Goal: Task Accomplishment & Management: Manage account settings

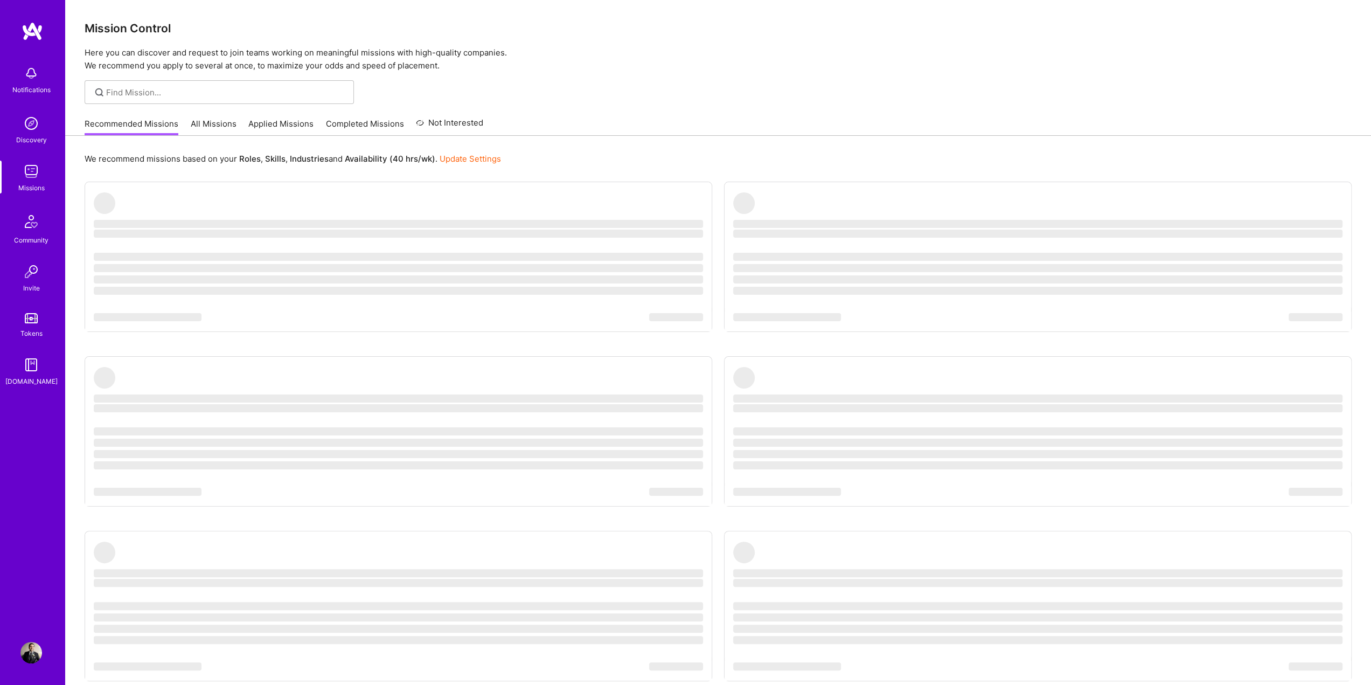
click at [700, 173] on div "We recommend missions based on your Roles , Skills , Industries and Availabilit…" at bounding box center [718, 441] width 1306 height 611
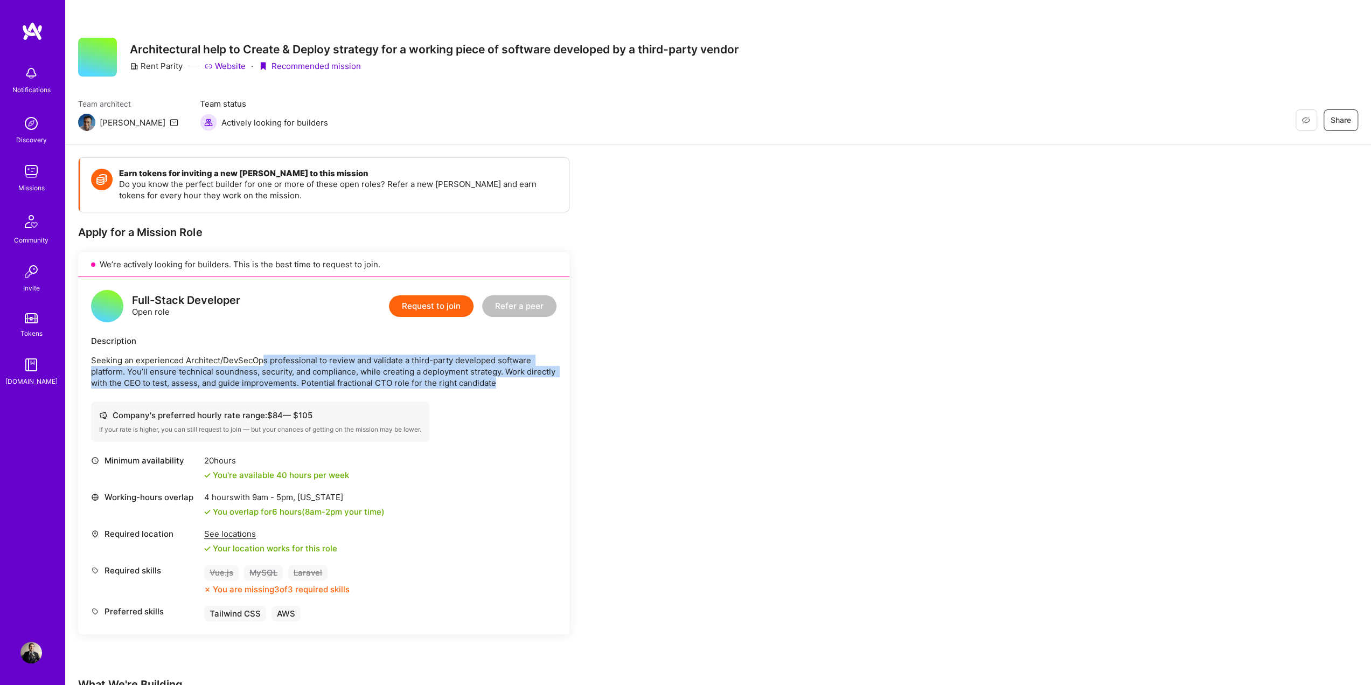
drag, startPoint x: 262, startPoint y: 352, endPoint x: 502, endPoint y: 385, distance: 242.0
click at [502, 385] on div "Description Seeking an experienced Architect/DevSecOps professional to review a…" at bounding box center [324, 361] width 466 height 53
click at [502, 385] on p "Seeking an experienced Architect/DevSecOps professional to review and validate …" at bounding box center [324, 372] width 466 height 34
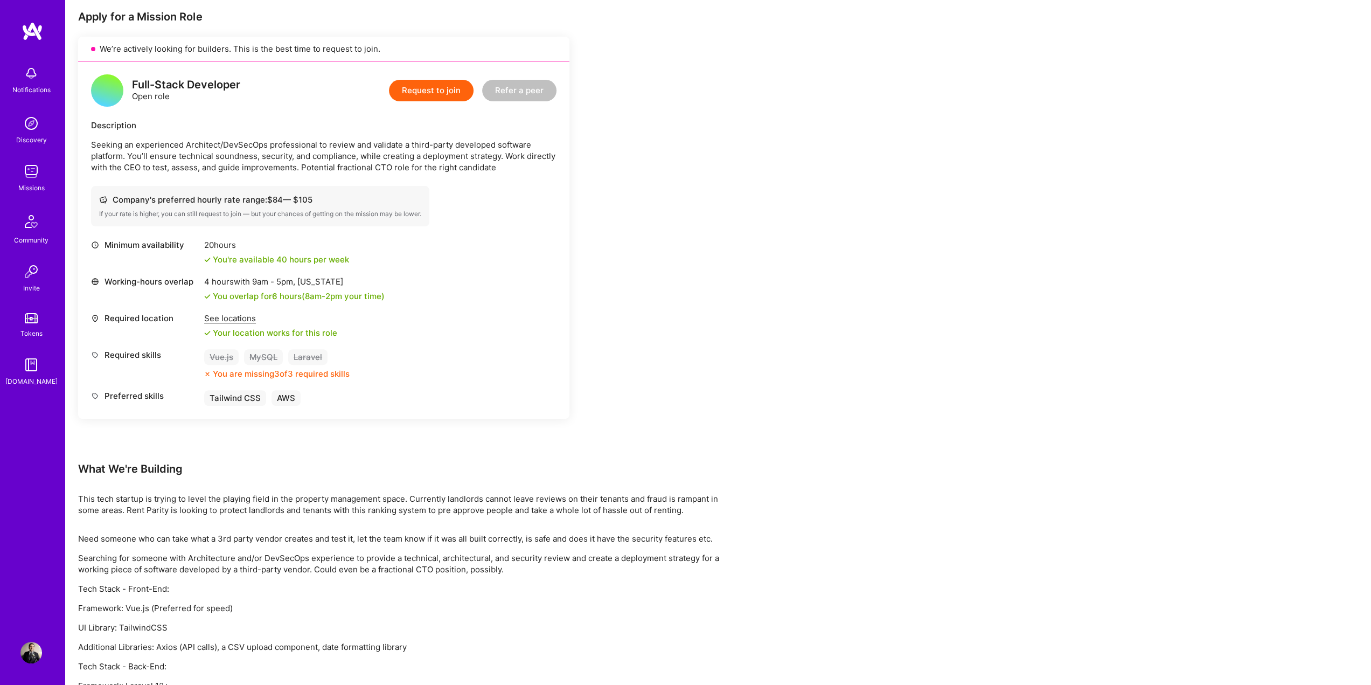
scroll to position [294, 0]
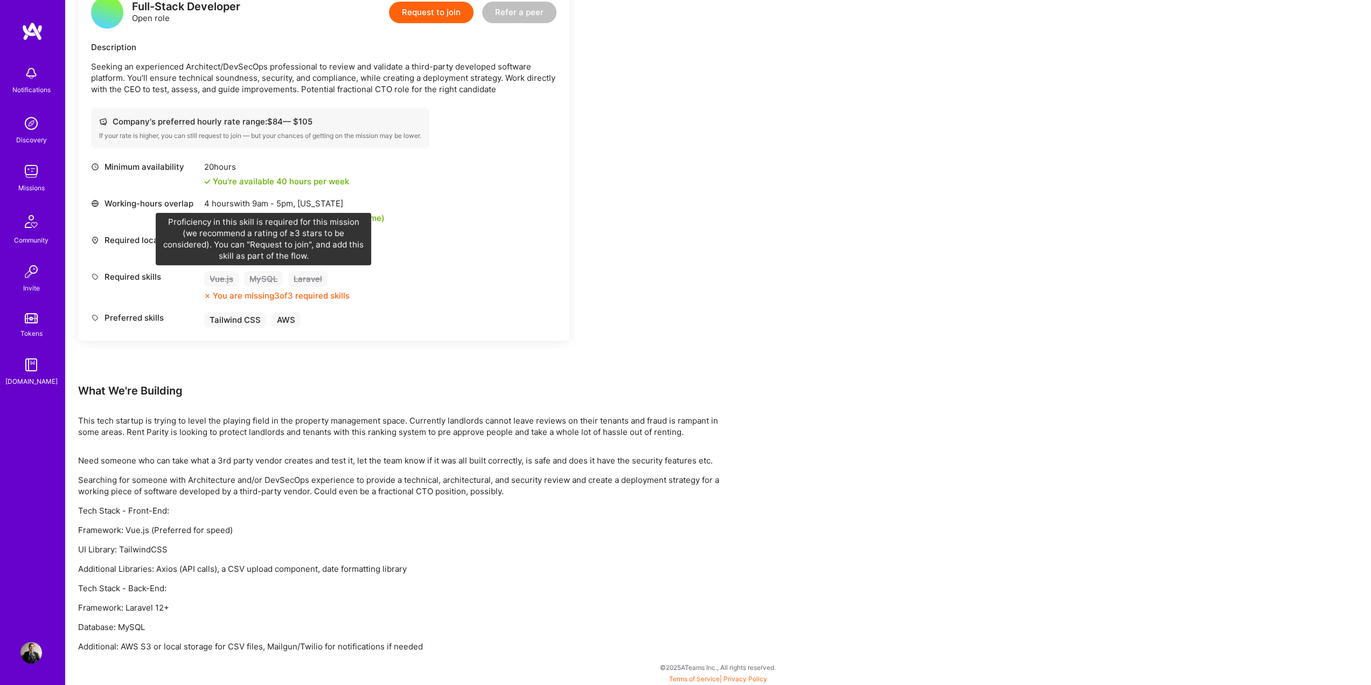
click at [269, 277] on div "MySQL" at bounding box center [263, 279] width 39 height 16
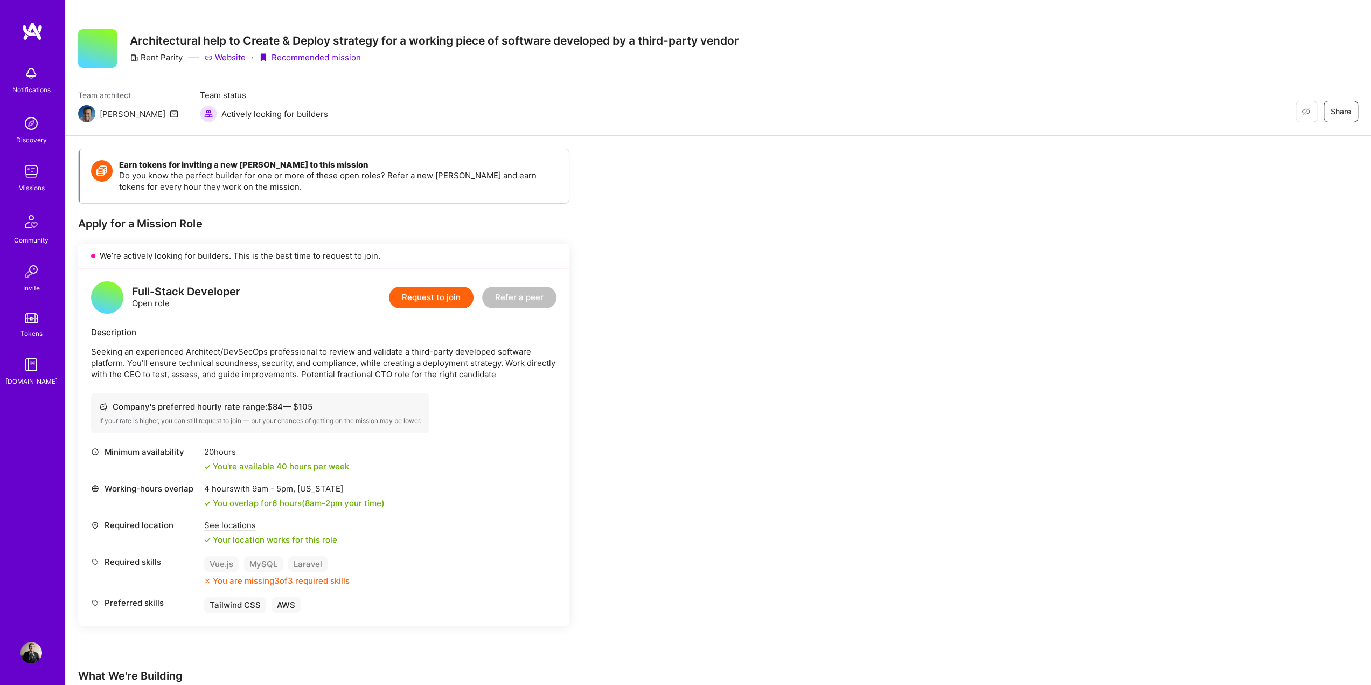
scroll to position [0, 0]
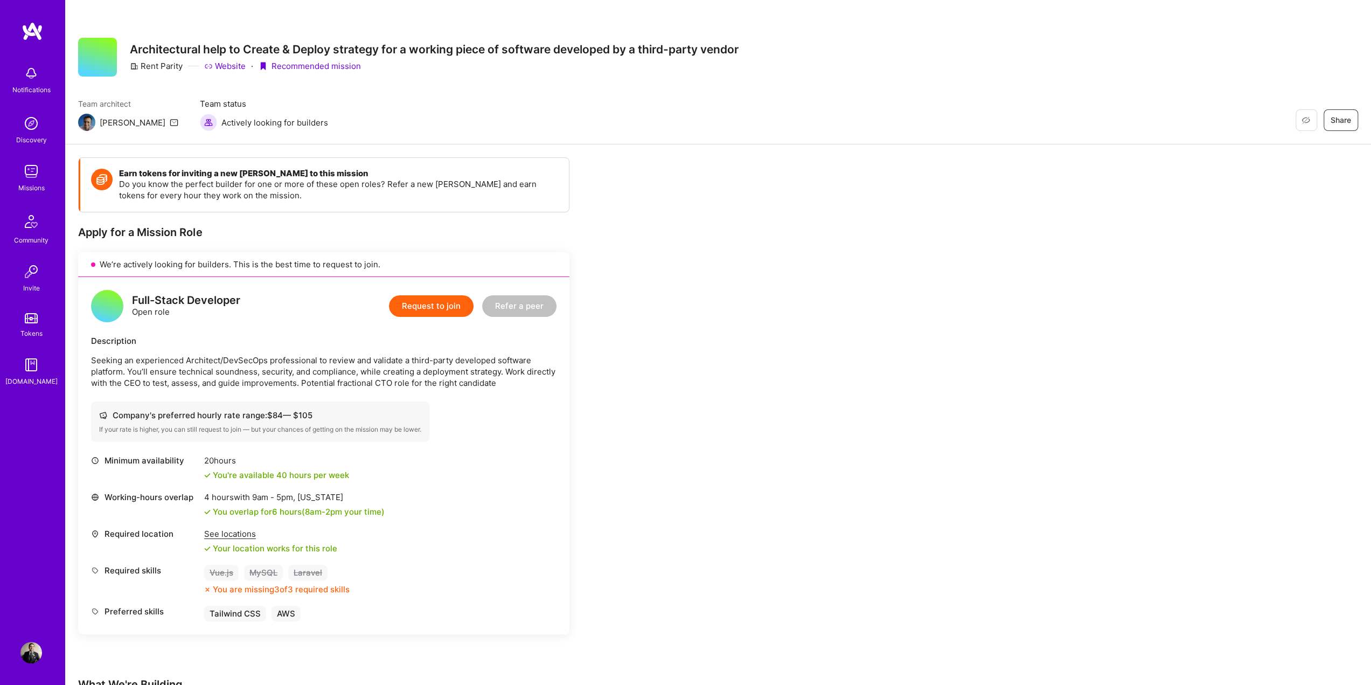
click at [30, 656] on img at bounding box center [31, 653] width 22 height 22
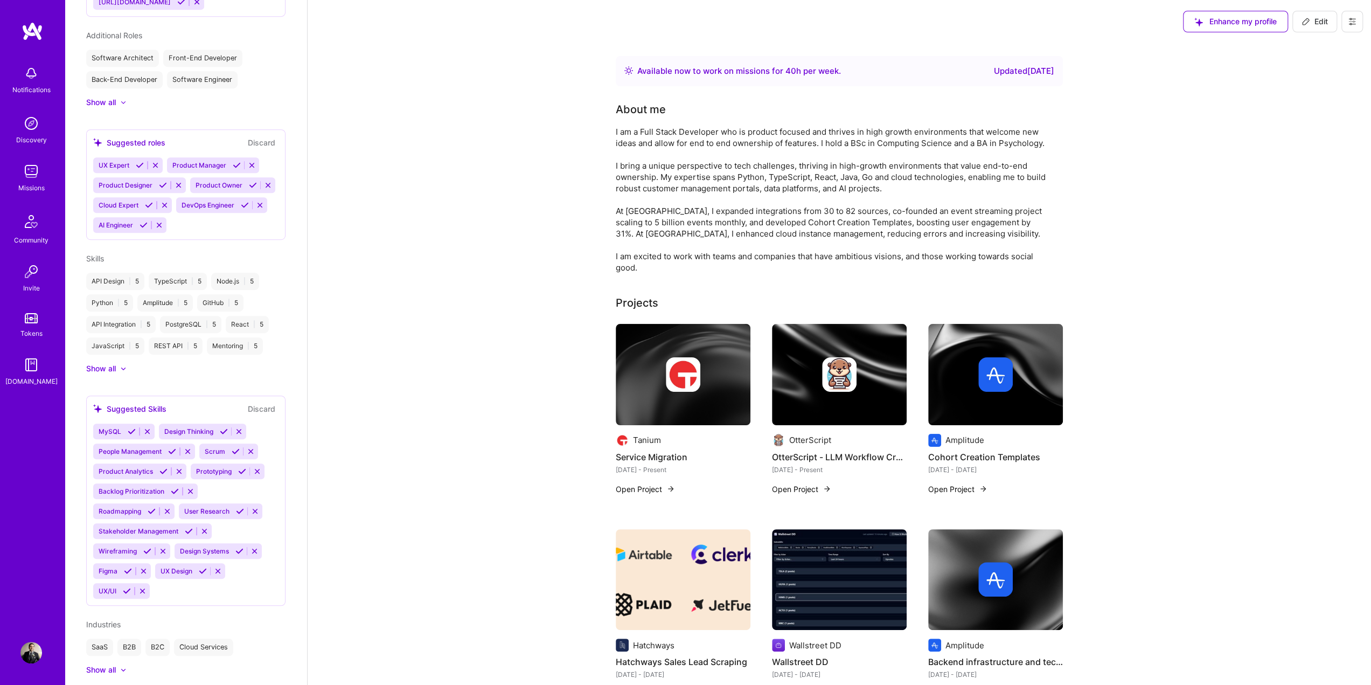
scroll to position [624, 0]
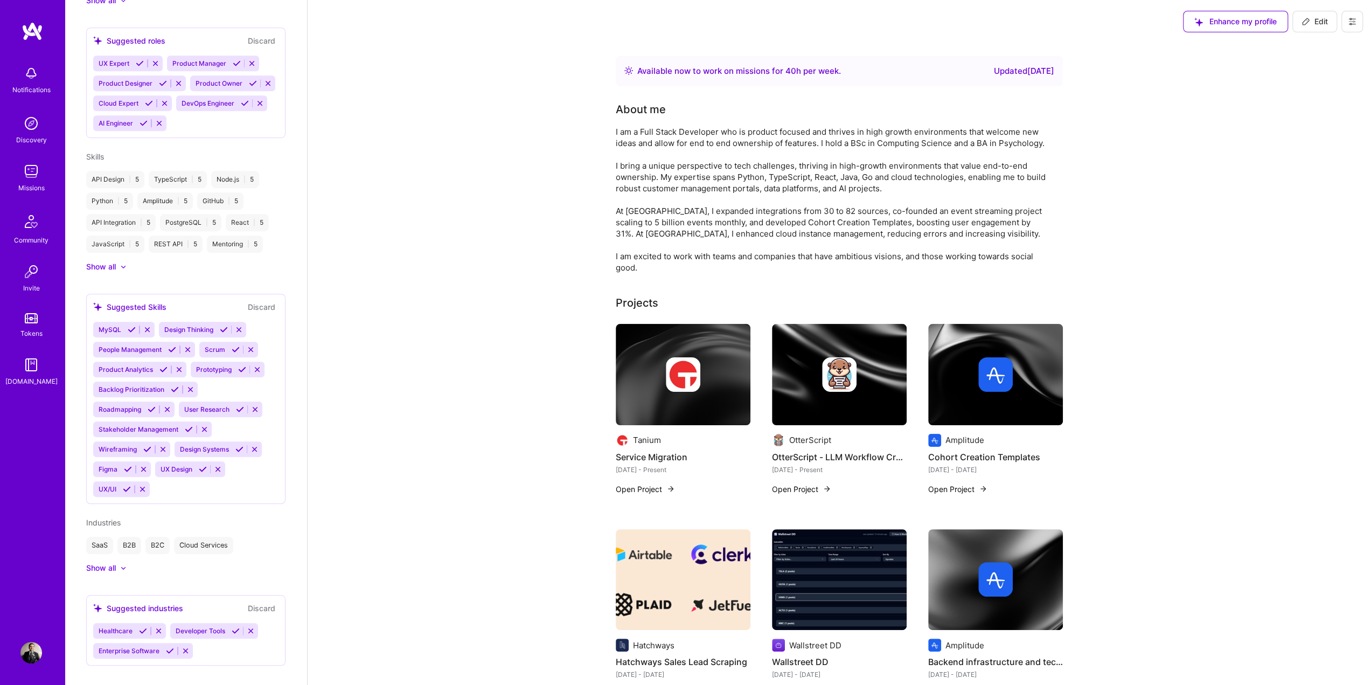
click at [115, 261] on div "Show all" at bounding box center [101, 266] width 30 height 11
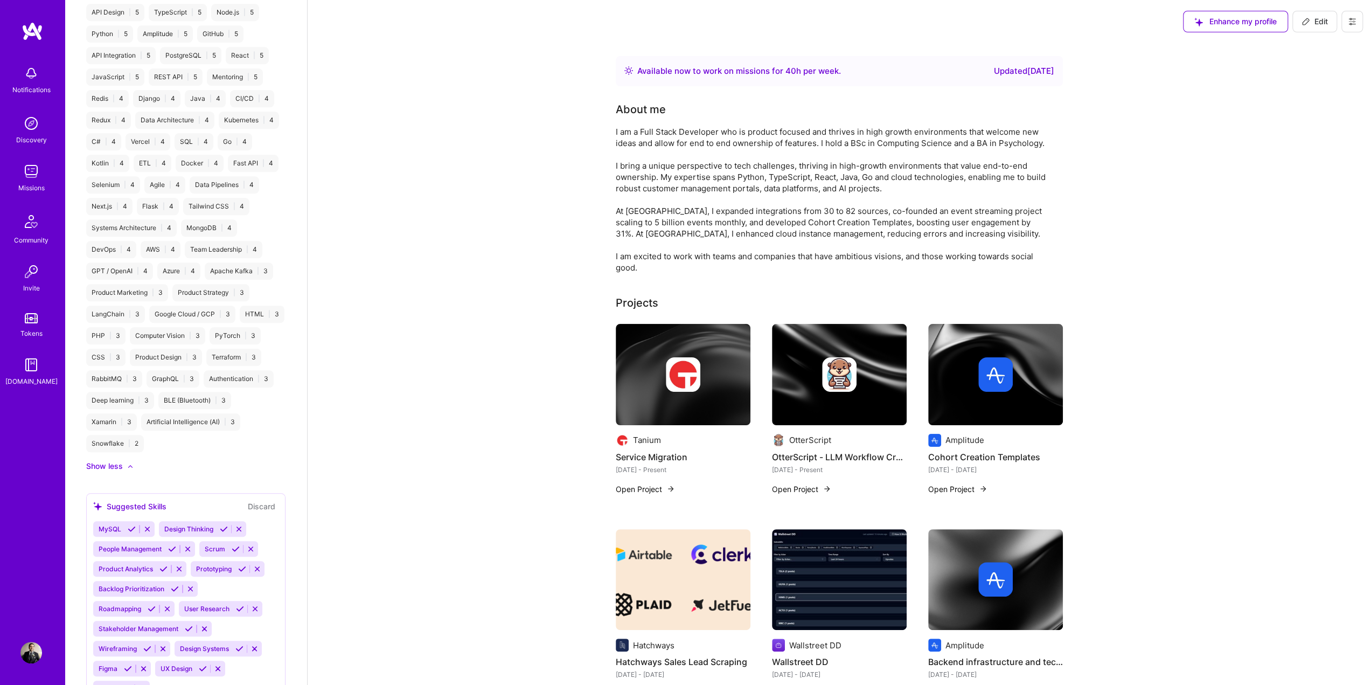
scroll to position [840, 0]
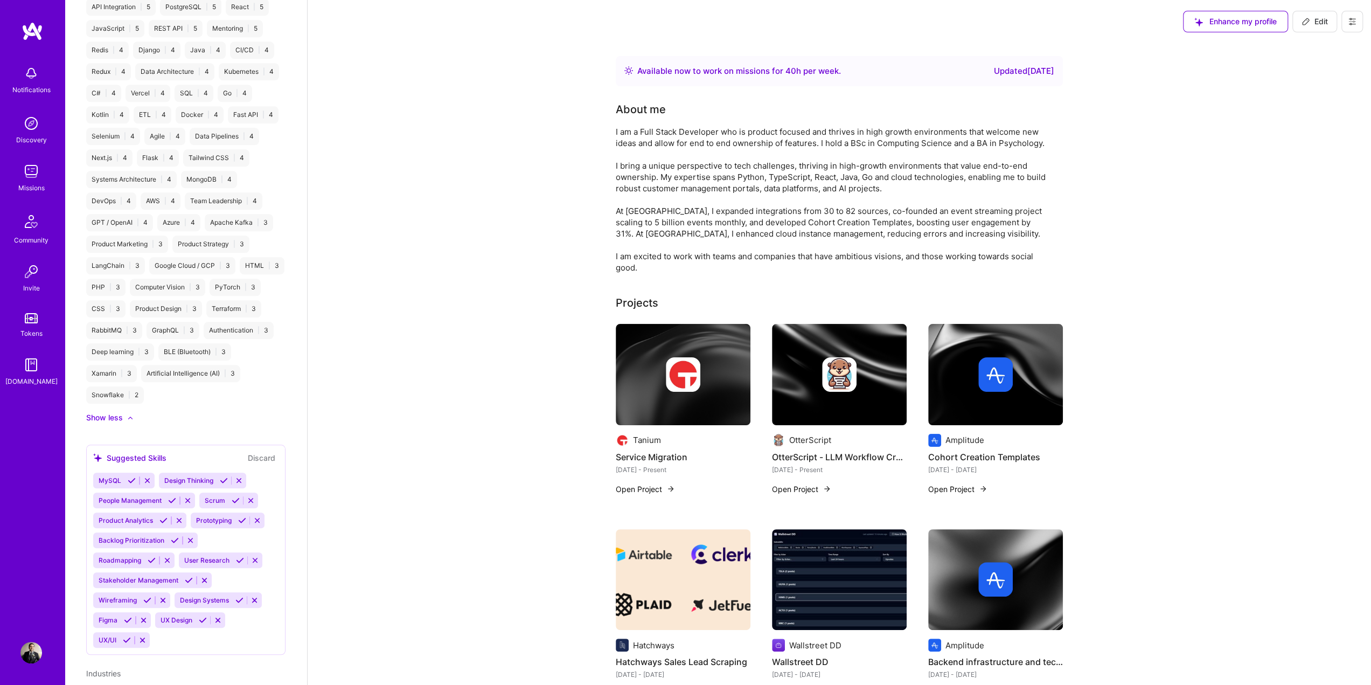
click at [128, 484] on icon at bounding box center [132, 480] width 8 height 8
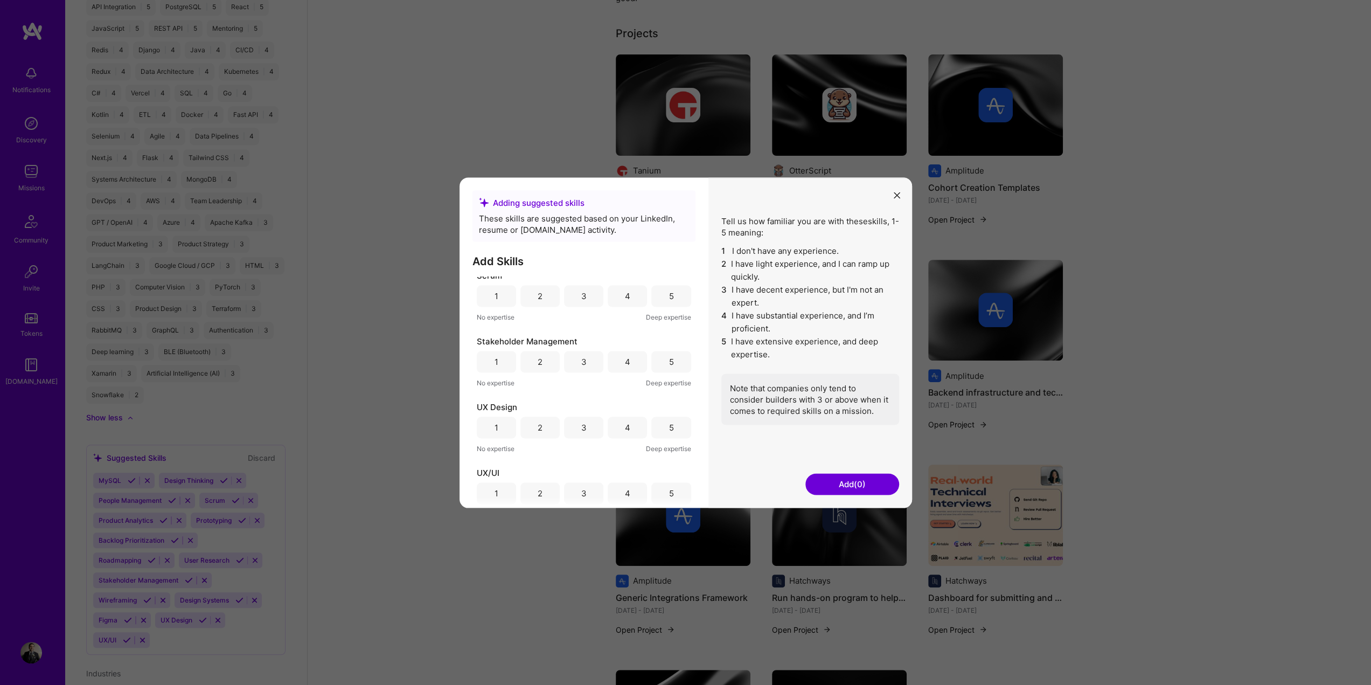
scroll to position [741, 0]
click at [386, 551] on div "Adding suggested skills These skills are suggested based on your LinkedIn, resu…" at bounding box center [685, 342] width 1371 height 685
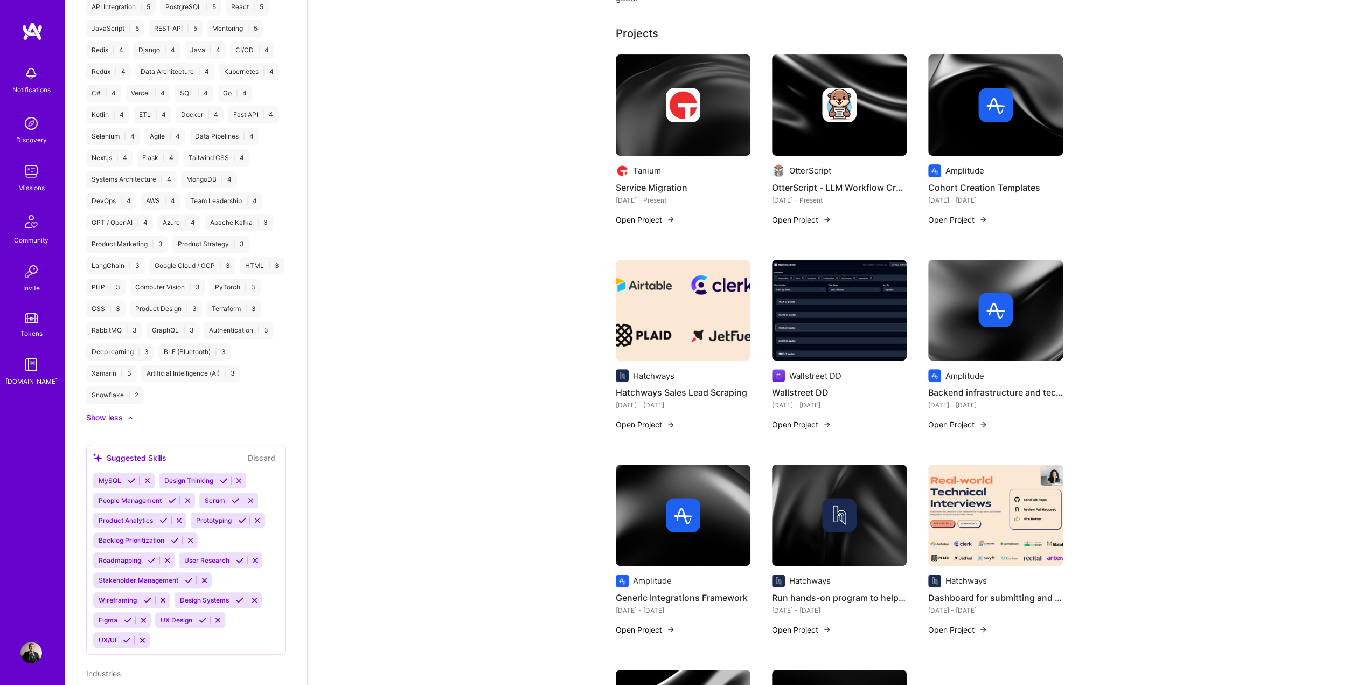
click at [131, 484] on icon at bounding box center [132, 480] width 8 height 8
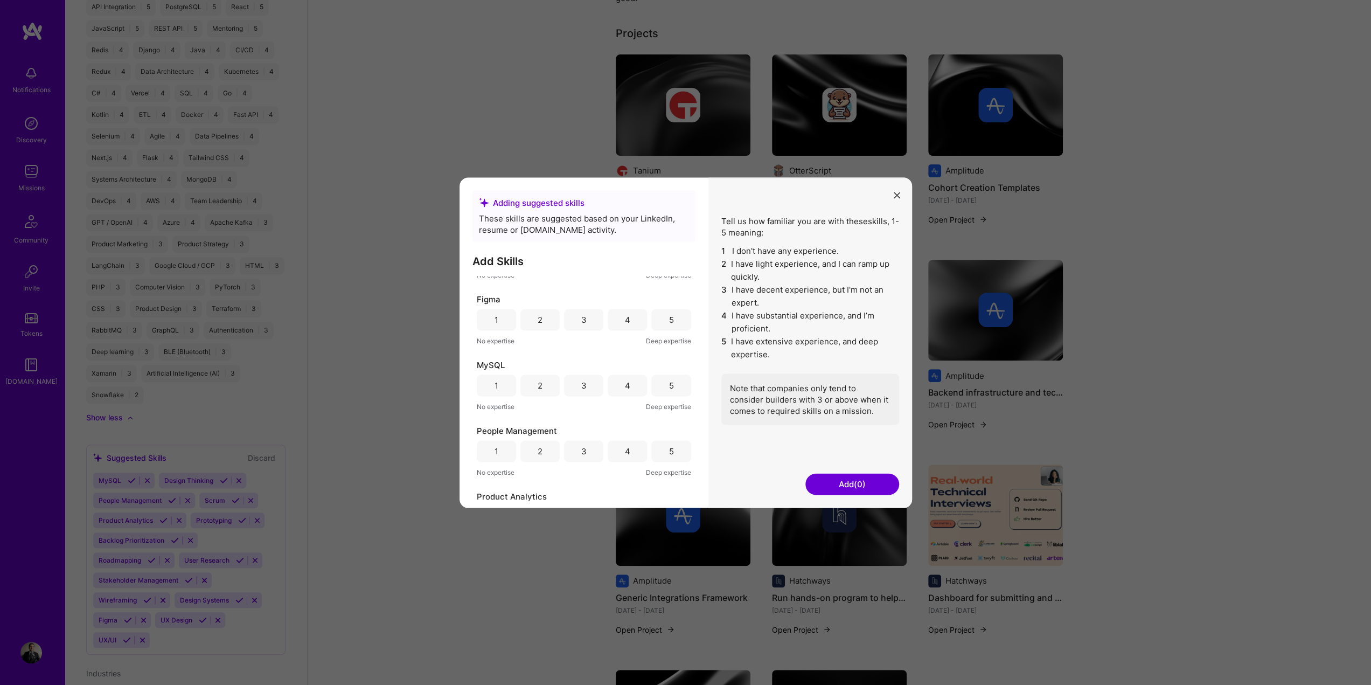
scroll to position [162, 0]
click at [575, 398] on div "3" at bounding box center [583, 404] width 39 height 22
click at [622, 409] on div "4" at bounding box center [627, 404] width 39 height 22
click at [829, 483] on button "Add (1)" at bounding box center [852, 484] width 94 height 22
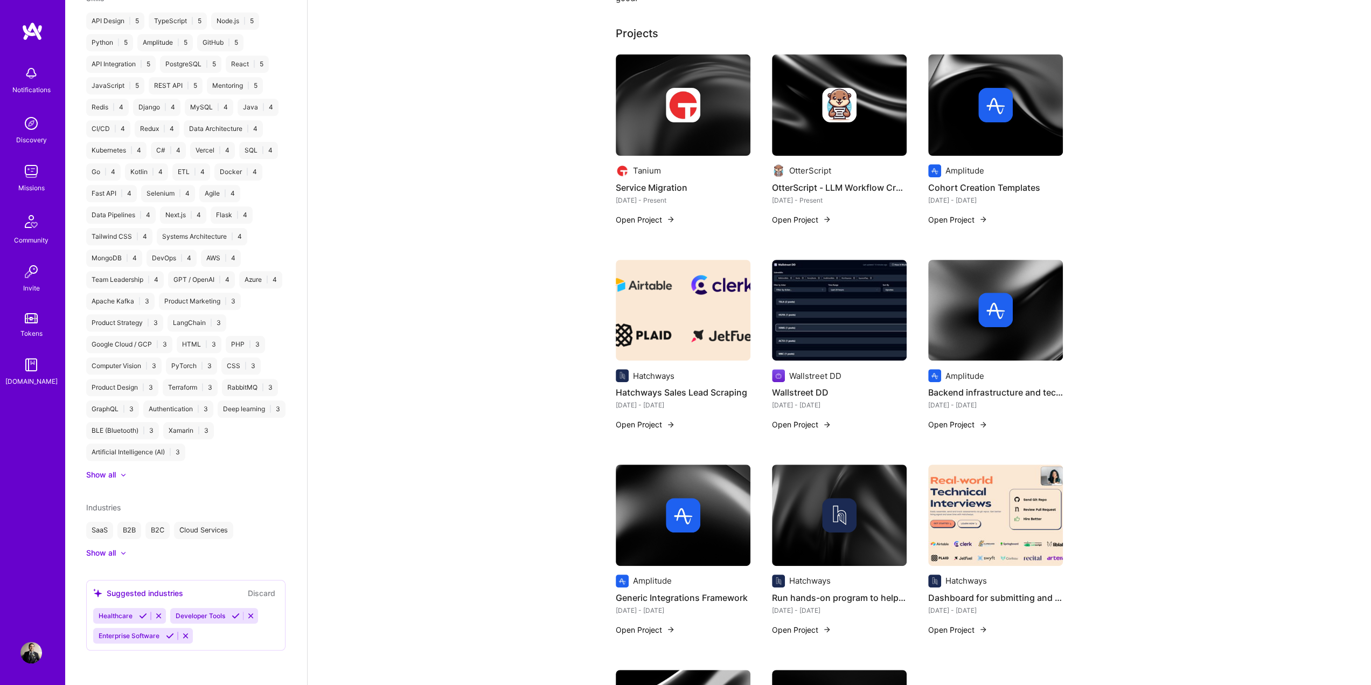
scroll to position [840, 0]
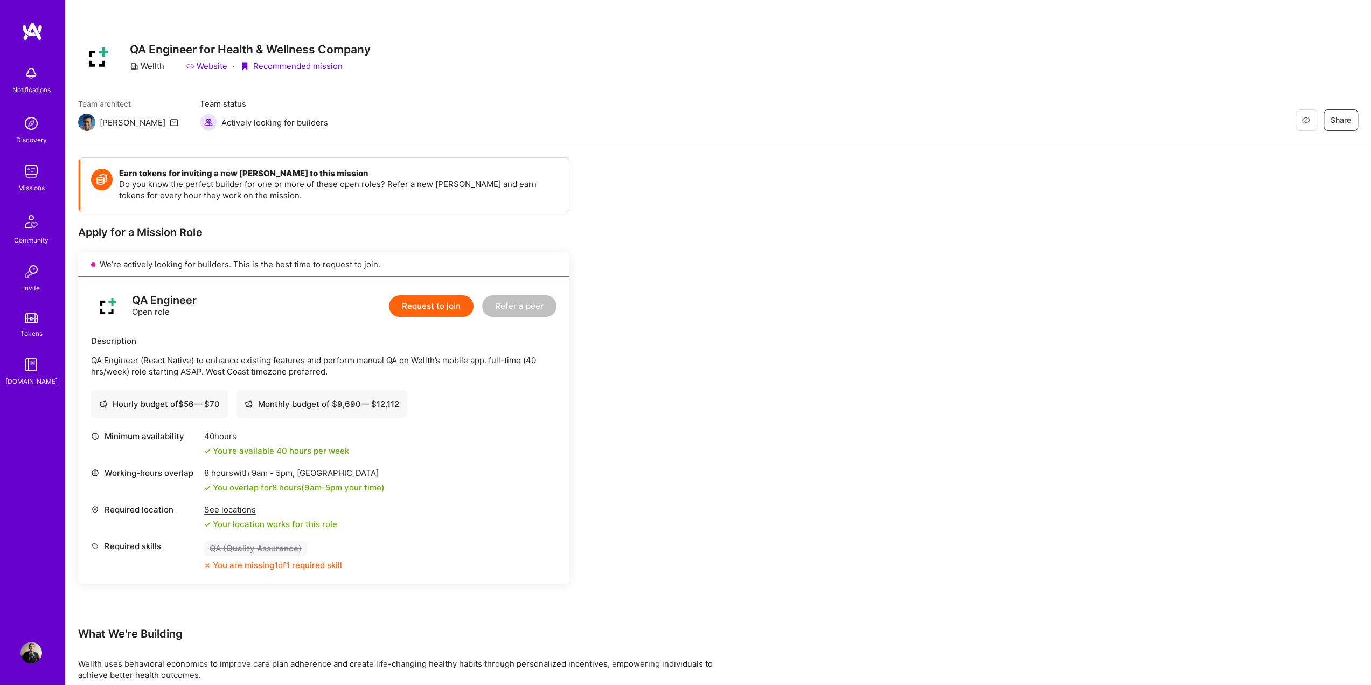
click at [29, 175] on img at bounding box center [31, 172] width 22 height 22
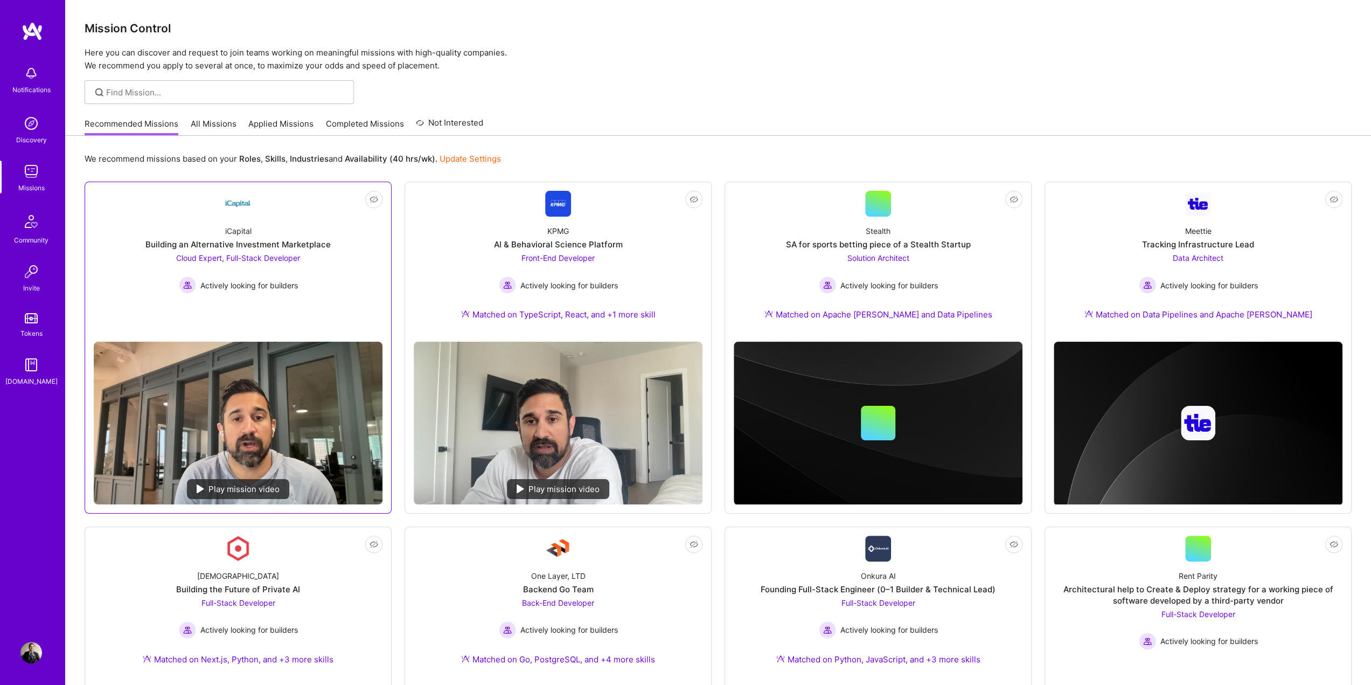
click at [218, 296] on link "Not Interested iCapital Building an Alternative Investment Marketplace Cloud Ex…" at bounding box center [238, 262] width 289 height 142
